Goal: Use online tool/utility: Use online tool/utility

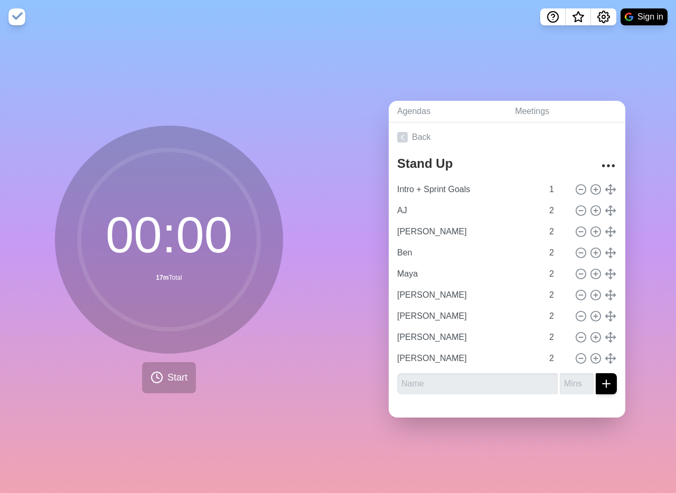
click at [45, 86] on div "00 : 00 17m Total Start" at bounding box center [169, 263] width 338 height 459
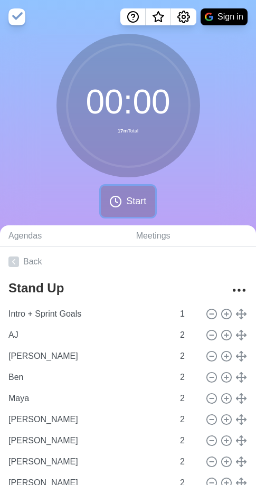
click at [146, 203] on span "Start" at bounding box center [136, 201] width 20 height 14
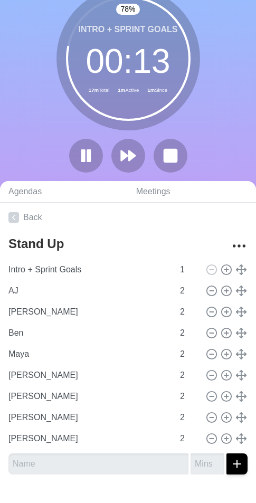
scroll to position [69, 0]
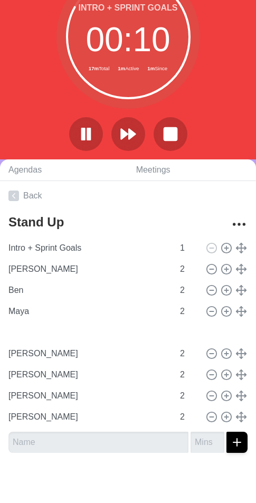
type input "Ben"
type input "Maya"
type input "AJ"
type input "[PERSON_NAME]"
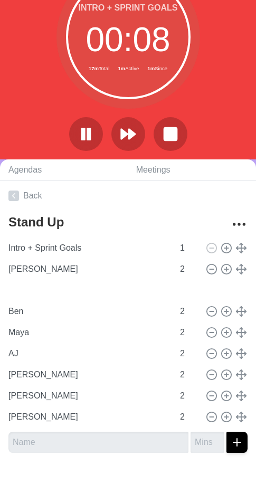
type input "[PERSON_NAME]"
type input "Ben"
type input "Maya"
type input "AJ"
type input "[PERSON_NAME]"
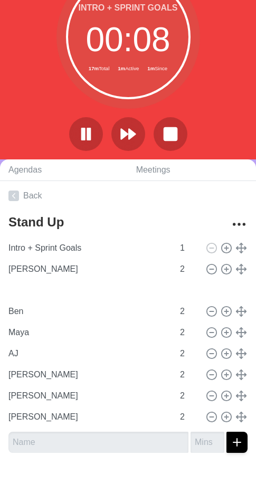
type input "[PERSON_NAME]"
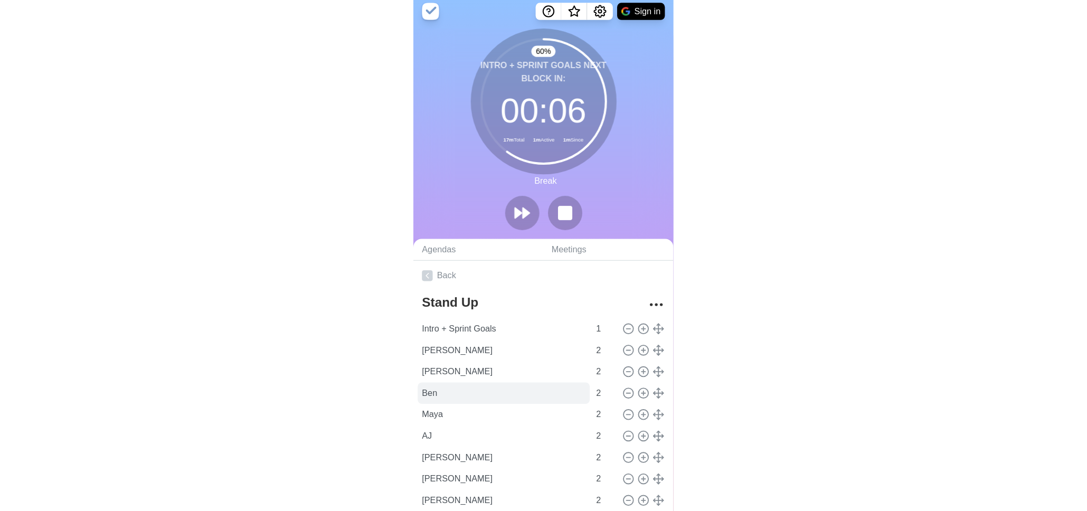
scroll to position [0, 0]
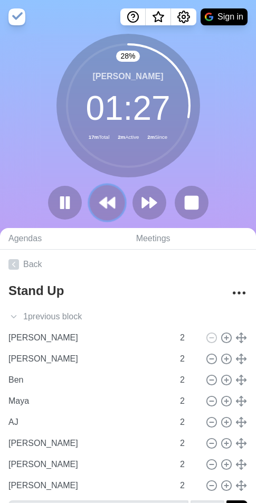
click at [105, 202] on polygon at bounding box center [103, 202] width 7 height 11
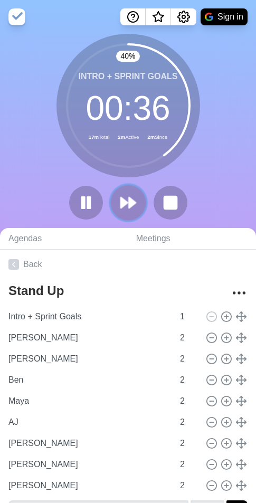
click at [129, 204] on polygon at bounding box center [132, 202] width 7 height 11
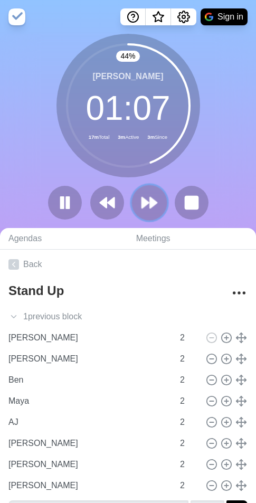
click at [144, 205] on polygon at bounding box center [145, 202] width 7 height 11
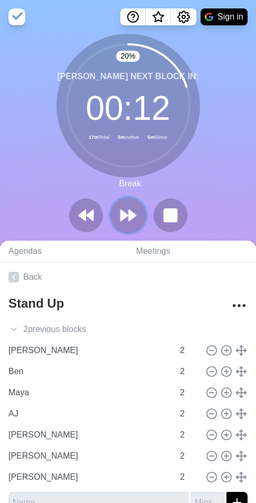
click at [133, 212] on icon at bounding box center [128, 215] width 18 height 18
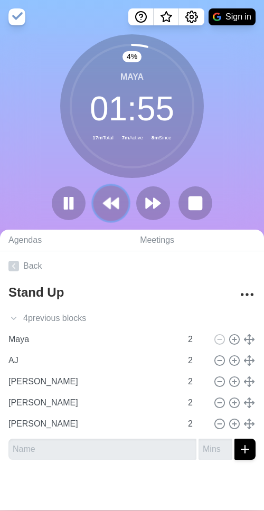
click at [116, 207] on button at bounding box center [110, 202] width 35 height 35
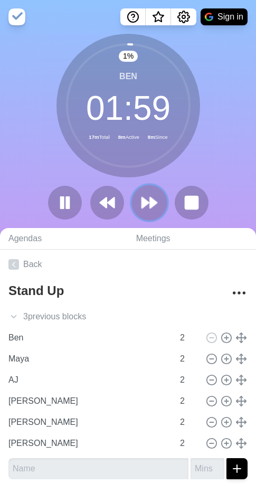
click at [145, 206] on polygon at bounding box center [145, 202] width 7 height 11
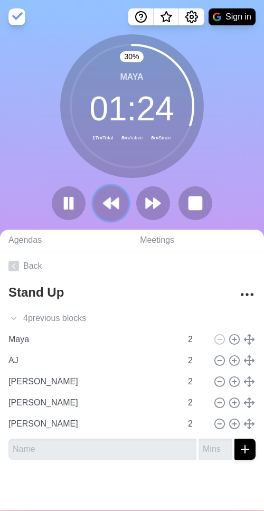
click at [111, 202] on polygon at bounding box center [114, 203] width 7 height 11
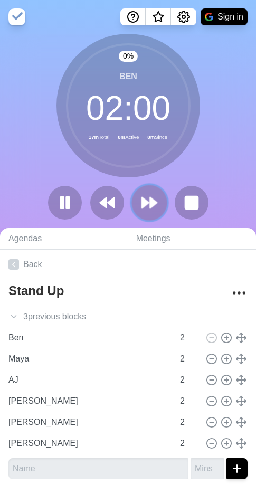
click at [143, 205] on polygon at bounding box center [145, 202] width 7 height 11
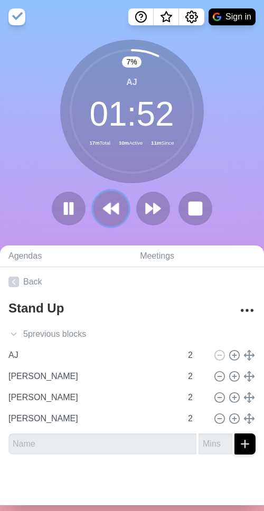
click at [102, 204] on icon at bounding box center [111, 209] width 18 height 18
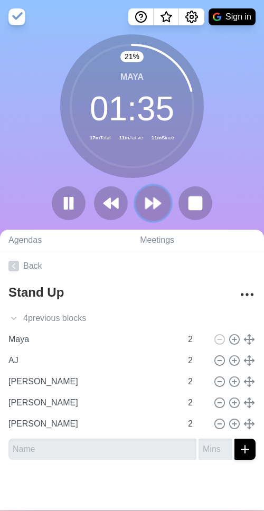
click at [154, 200] on polygon at bounding box center [157, 203] width 7 height 11
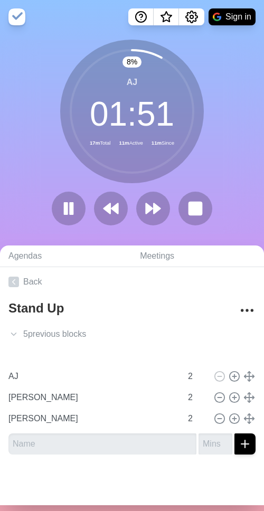
type input "AJ"
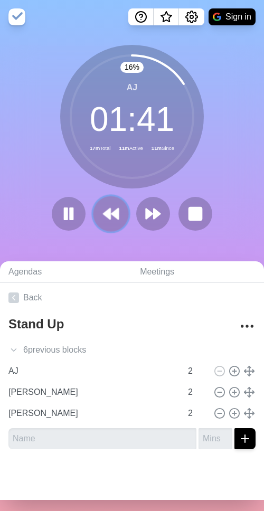
click at [103, 211] on polygon at bounding box center [106, 214] width 7 height 11
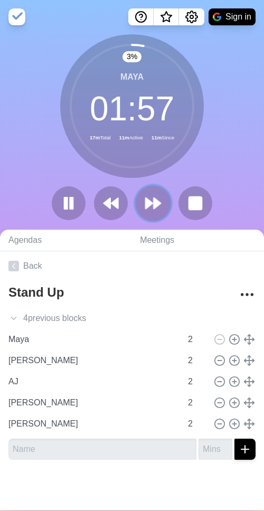
click at [154, 206] on polygon at bounding box center [157, 203] width 7 height 11
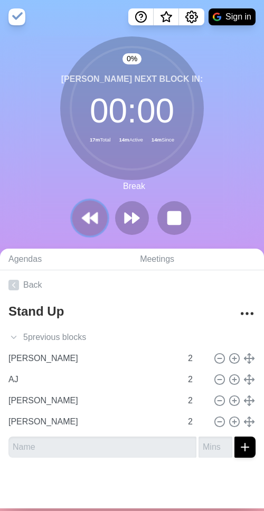
click at [74, 221] on button at bounding box center [89, 217] width 35 height 35
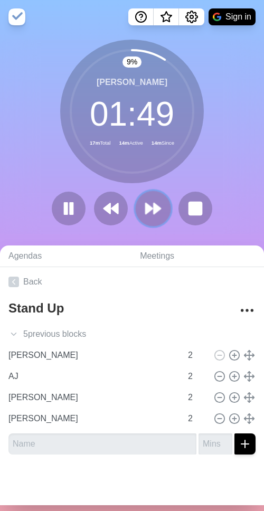
click at [154, 209] on polygon at bounding box center [157, 208] width 7 height 11
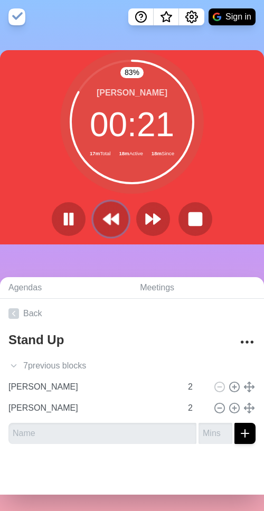
click at [102, 215] on icon at bounding box center [111, 219] width 18 height 18
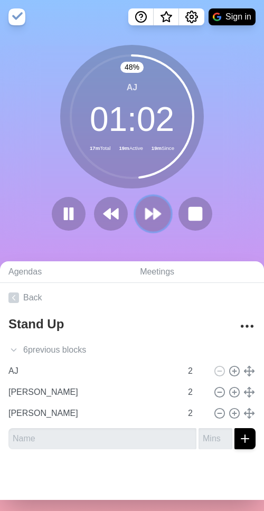
click at [146, 216] on icon at bounding box center [153, 214] width 18 height 18
